Goal: Information Seeking & Learning: Learn about a topic

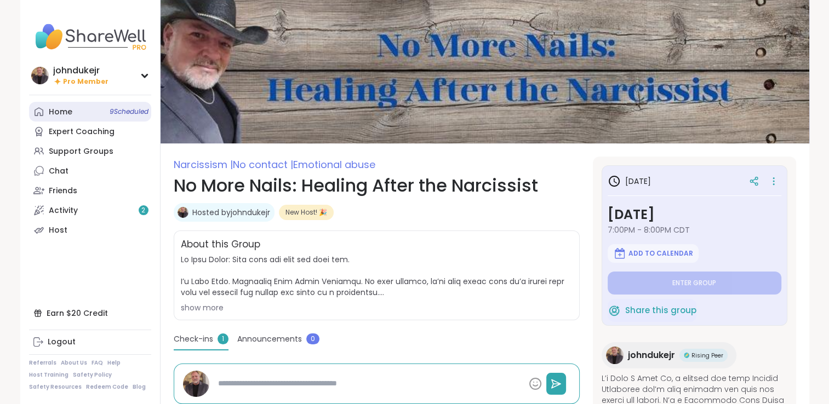
click at [75, 113] on link "Home 9 Scheduled" at bounding box center [90, 112] width 122 height 20
type textarea "*"
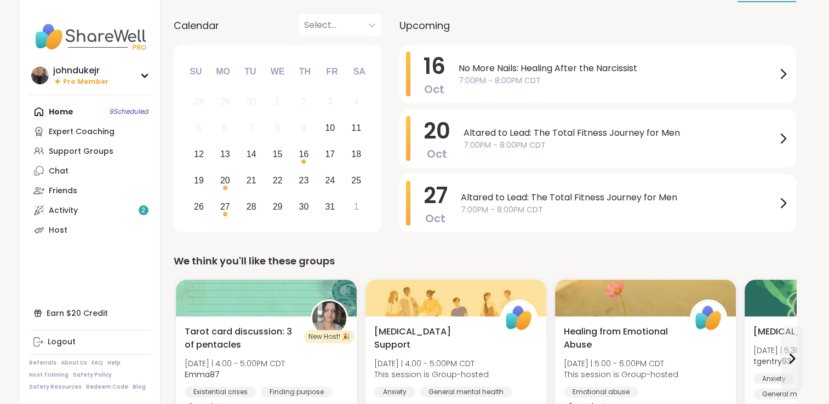
scroll to position [55, 0]
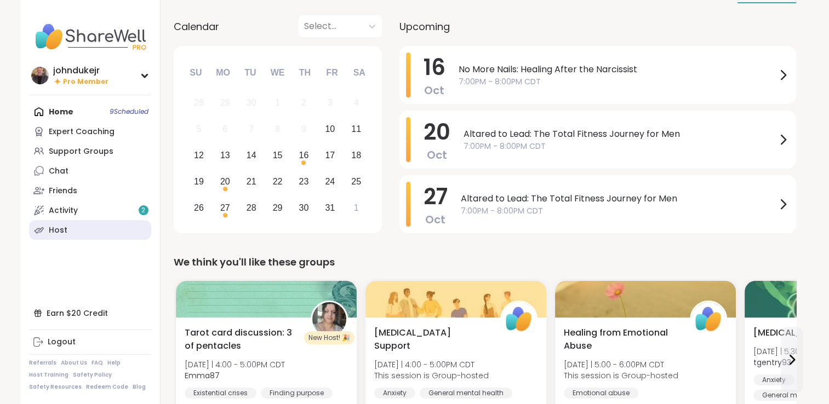
click at [81, 229] on link "Host" at bounding box center [90, 230] width 122 height 20
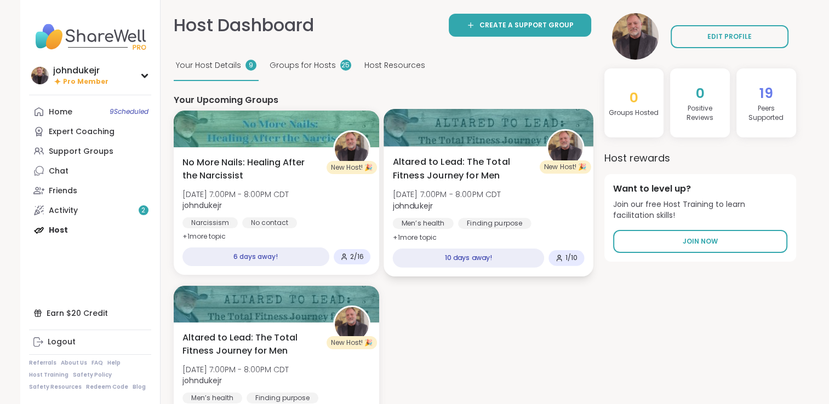
click at [458, 179] on span "Altared to Lead: The Total Fitness Journey for Men" at bounding box center [462, 169] width 141 height 27
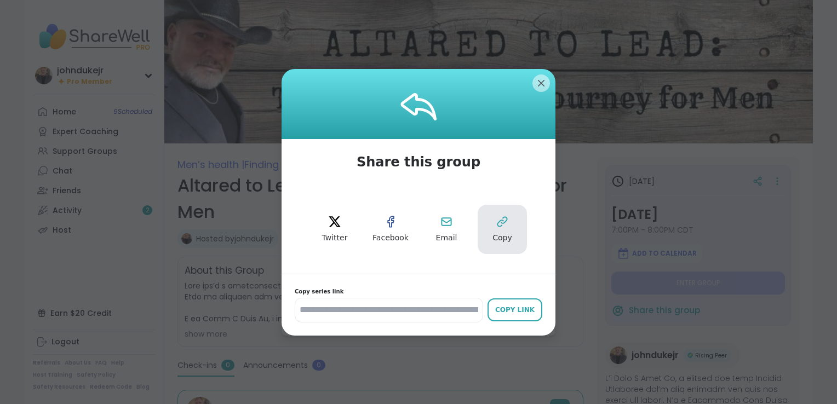
click at [498, 219] on icon at bounding box center [502, 221] width 13 height 13
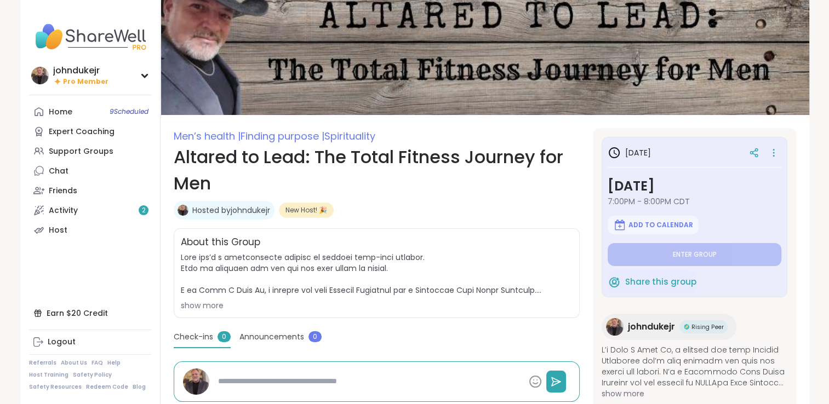
scroll to position [55, 0]
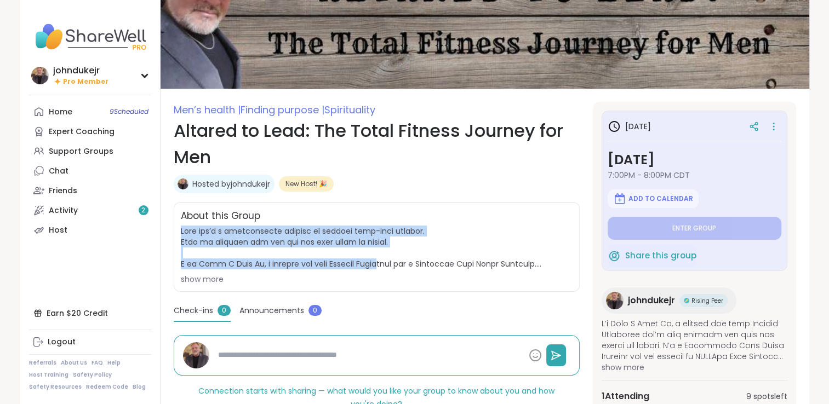
drag, startPoint x: 181, startPoint y: 227, endPoint x: 379, endPoint y: 265, distance: 201.4
click at [382, 266] on span at bounding box center [377, 248] width 392 height 44
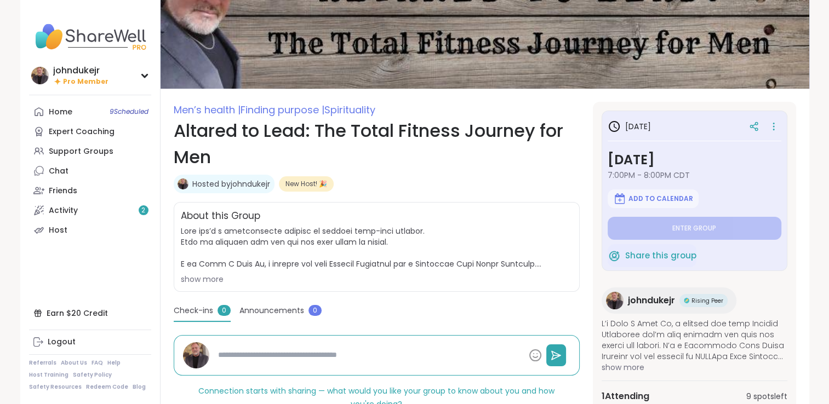
click at [202, 282] on div "show more" at bounding box center [377, 279] width 392 height 11
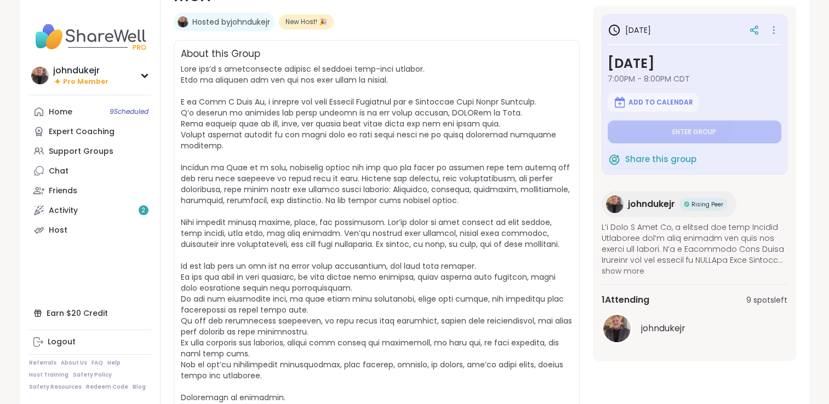
scroll to position [219, 0]
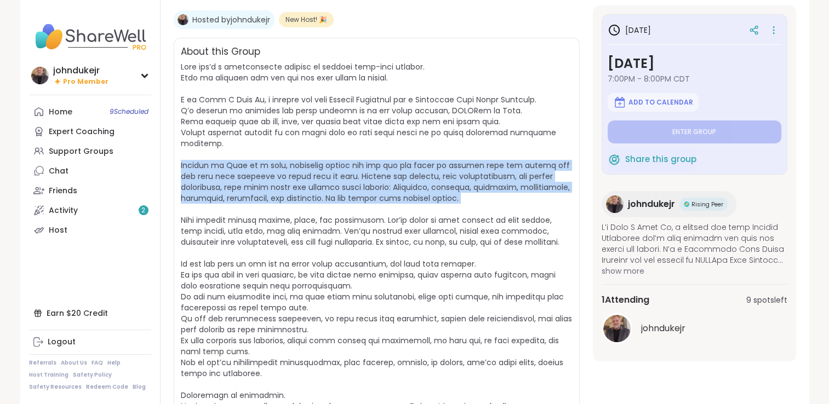
drag, startPoint x: 181, startPoint y: 152, endPoint x: 543, endPoint y: 203, distance: 365.7
click at [543, 203] on span "show less" at bounding box center [377, 271] width 392 height 421
copy span "Altared to Lead is a bold, practical course for men who are ready to rebuild fr…"
type textarea "*"
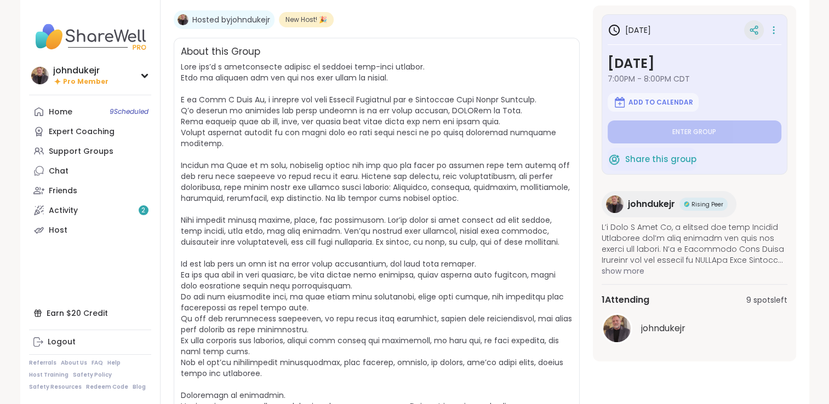
click at [756, 30] on icon at bounding box center [754, 30] width 10 height 10
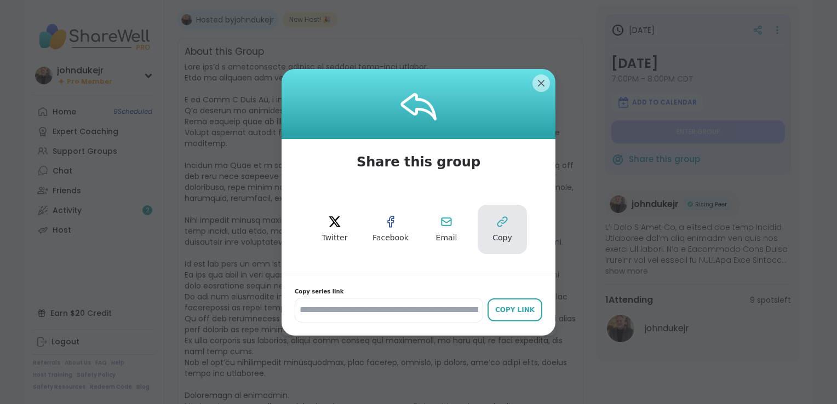
click at [491, 232] on button "Copy" at bounding box center [502, 229] width 49 height 49
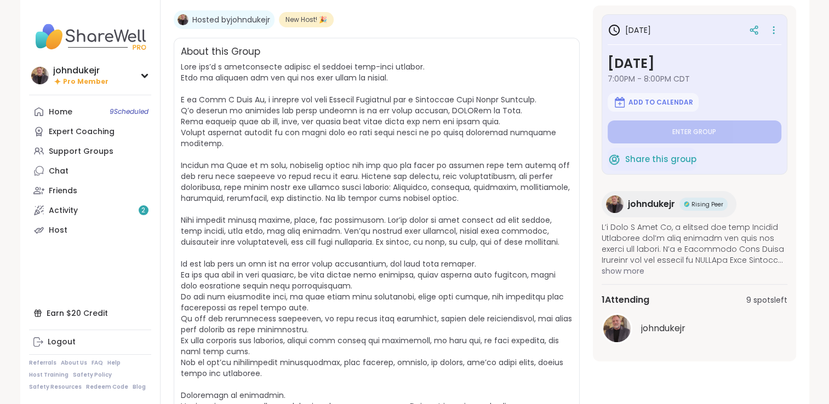
type textarea "*"
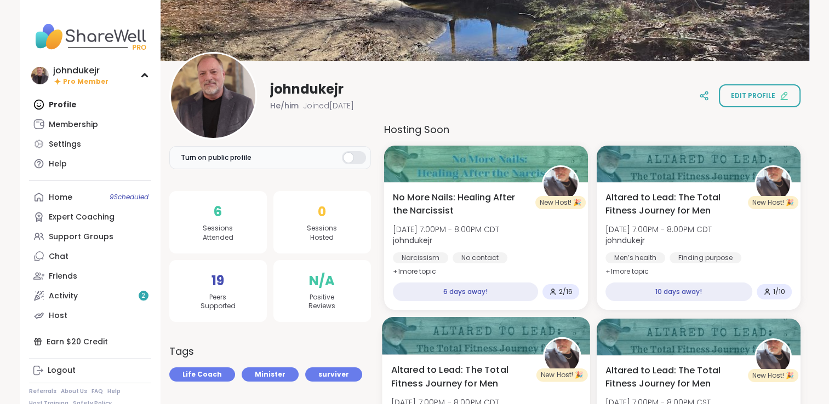
scroll to position [219, 0]
